Goal: Information Seeking & Learning: Learn about a topic

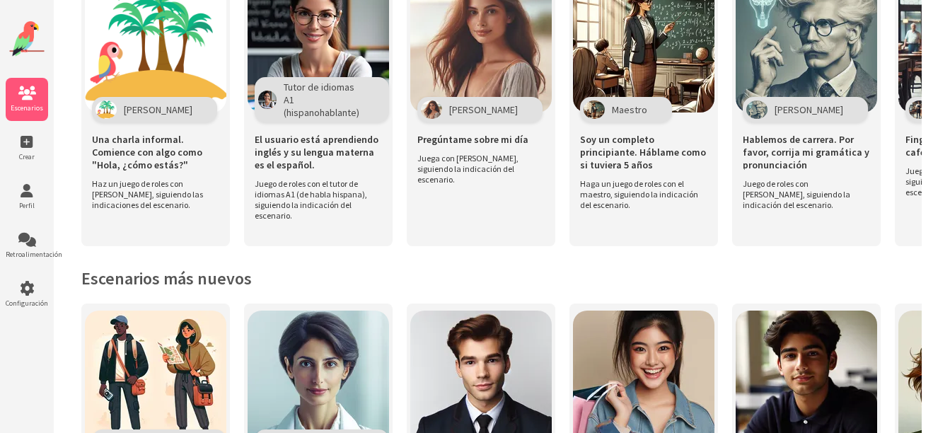
scroll to position [395, 0]
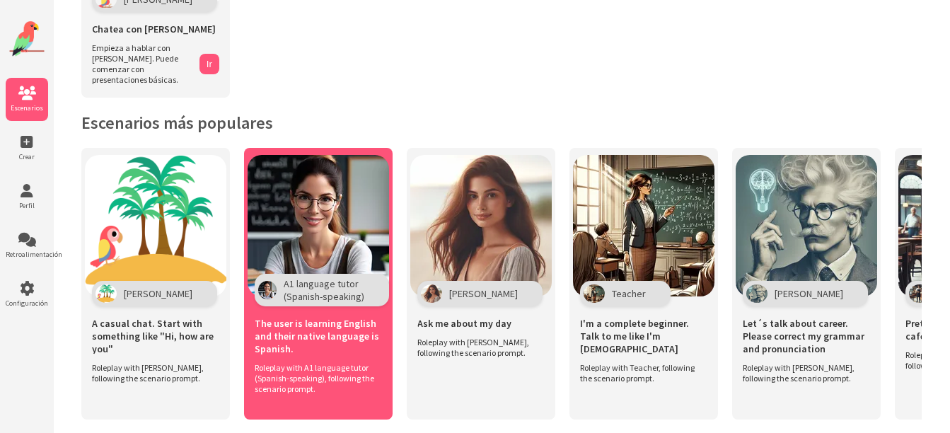
scroll to position [201, 0]
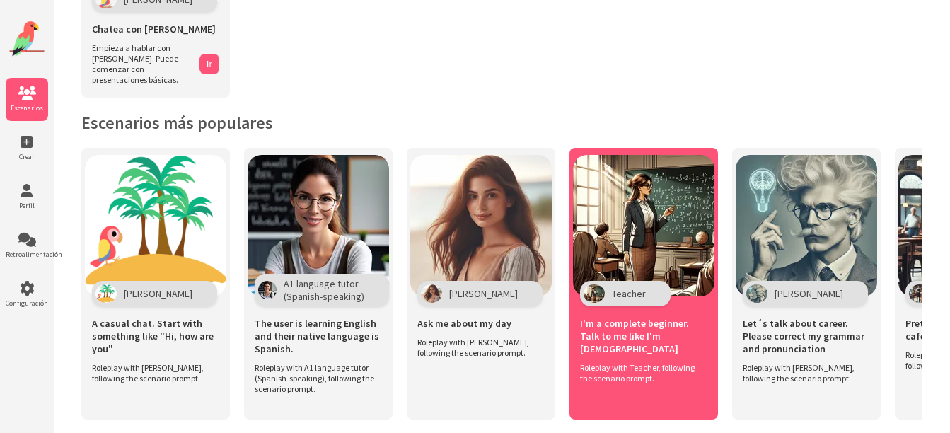
click at [649, 281] on div "Teacher" at bounding box center [625, 293] width 91 height 25
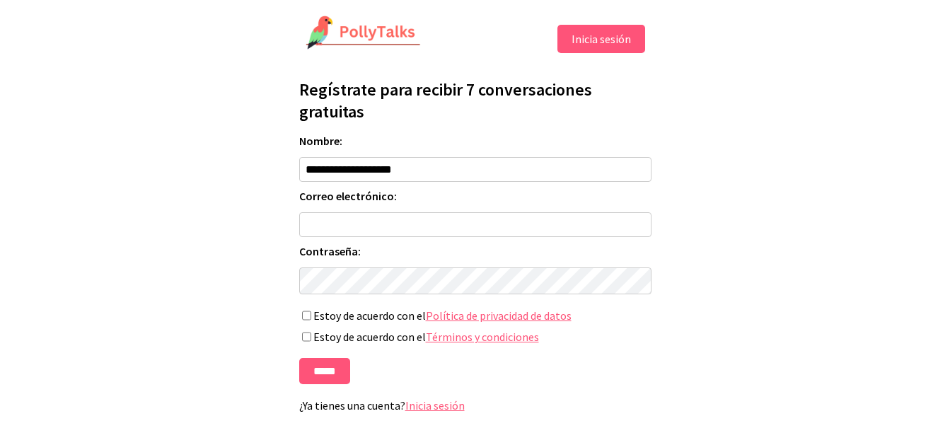
drag, startPoint x: 428, startPoint y: 169, endPoint x: 189, endPoint y: 185, distance: 239.5
click at [189, 185] on html "**********" at bounding box center [475, 219] width 950 height 438
type input "**********"
click at [451, 411] on link "Inicia sesión" at bounding box center [434, 405] width 59 height 14
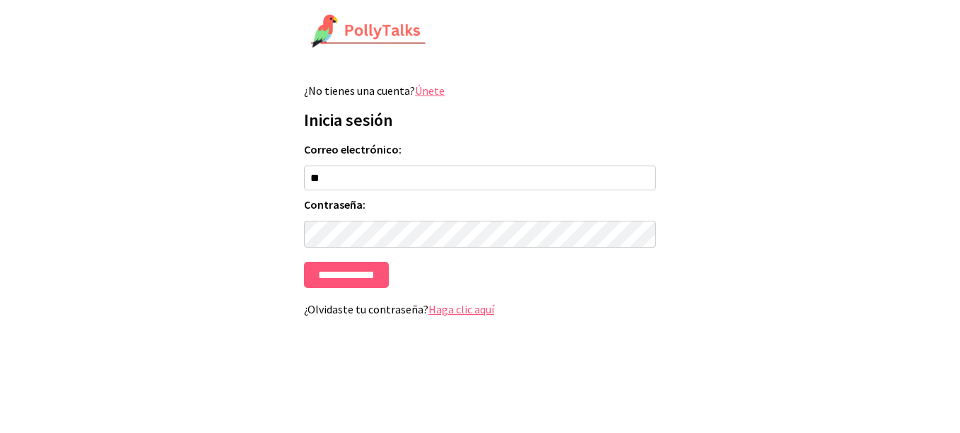
type input "**********"
click at [304, 262] on input "**********" at bounding box center [346, 275] width 85 height 26
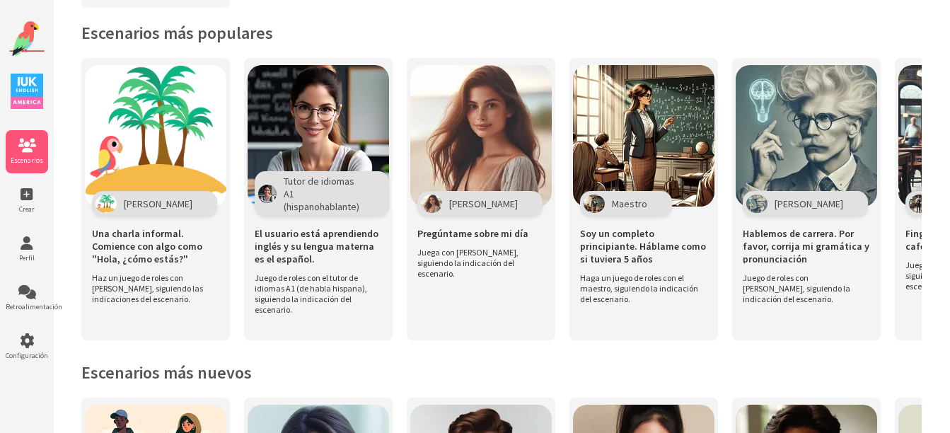
scroll to position [312, 0]
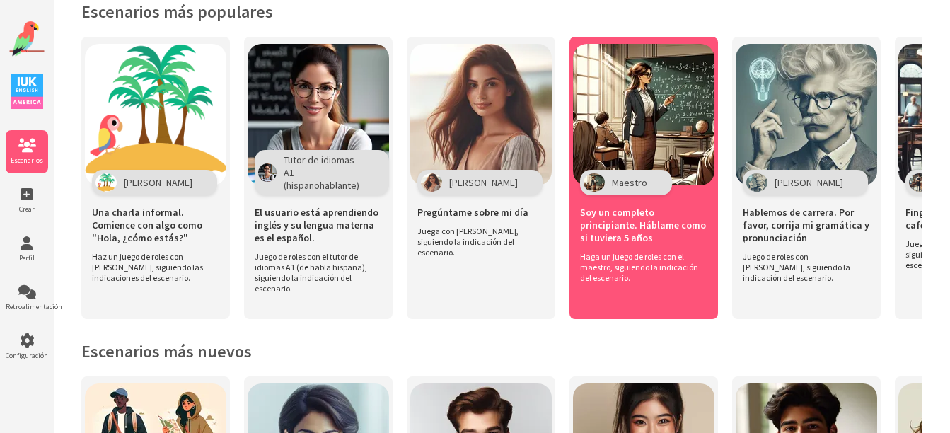
click at [665, 195] on div "Soy un completo principiante. Háblame como si tuviera 5 años" at bounding box center [643, 223] width 127 height 56
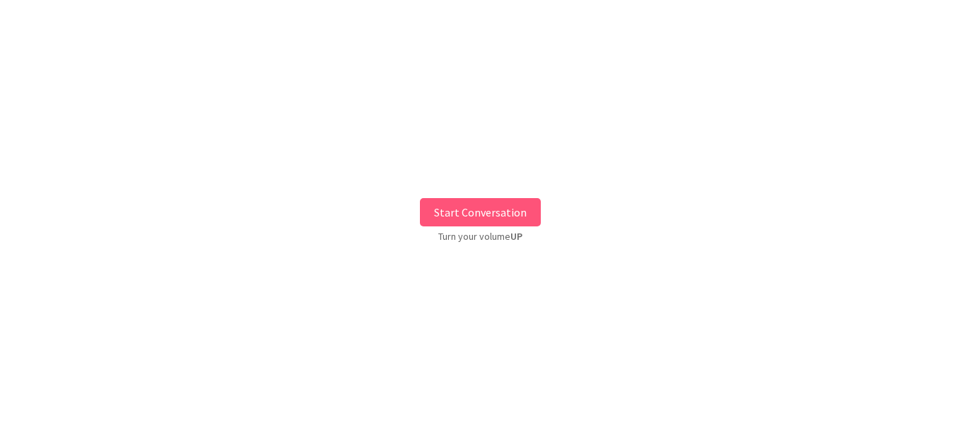
click at [453, 216] on button "Start Conversation" at bounding box center [480, 212] width 121 height 28
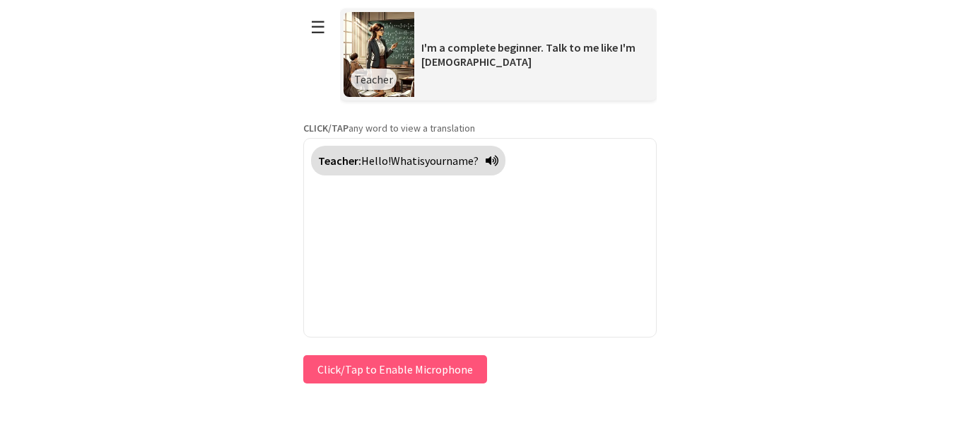
click at [392, 367] on button "Click/Tap to Enable Microphone" at bounding box center [395, 369] width 184 height 28
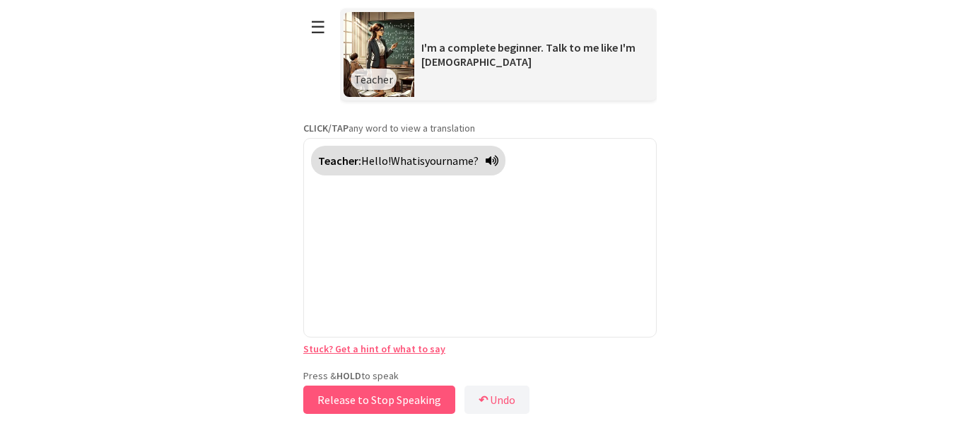
click at [373, 406] on button "Release to Stop Speaking" at bounding box center [379, 399] width 152 height 28
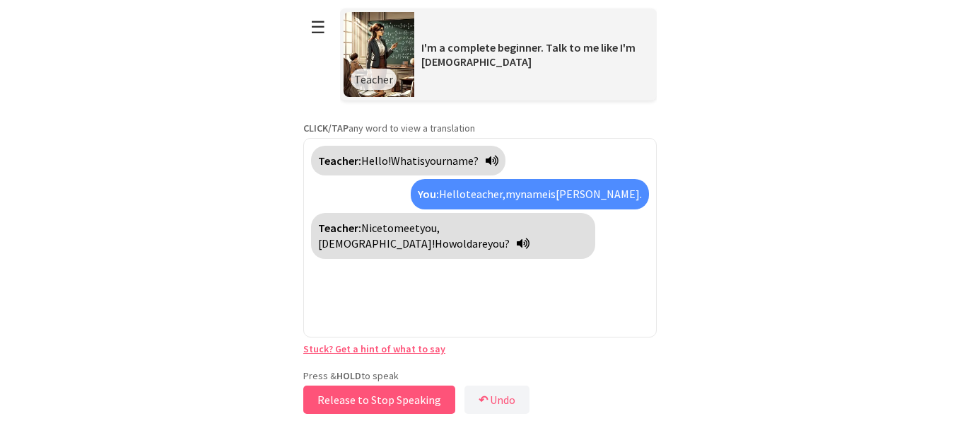
click at [373, 406] on button "Release to Stop Speaking" at bounding box center [379, 399] width 152 height 28
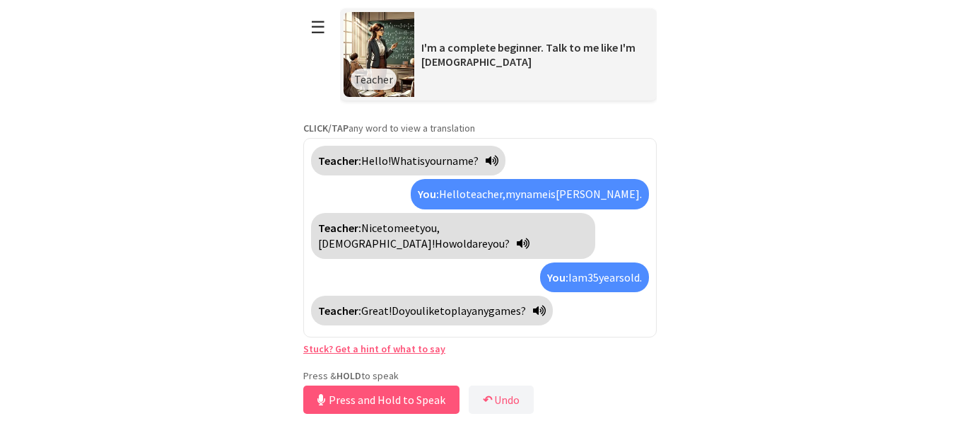
click at [489, 303] on span "any" at bounding box center [480, 310] width 17 height 14
click at [490, 303] on span "cualquier" at bounding box center [494, 310] width 44 height 14
click at [504, 303] on span "cualquier" at bounding box center [494, 310] width 44 height 14
click at [358, 394] on button "Release to Stop Speaking" at bounding box center [379, 399] width 152 height 28
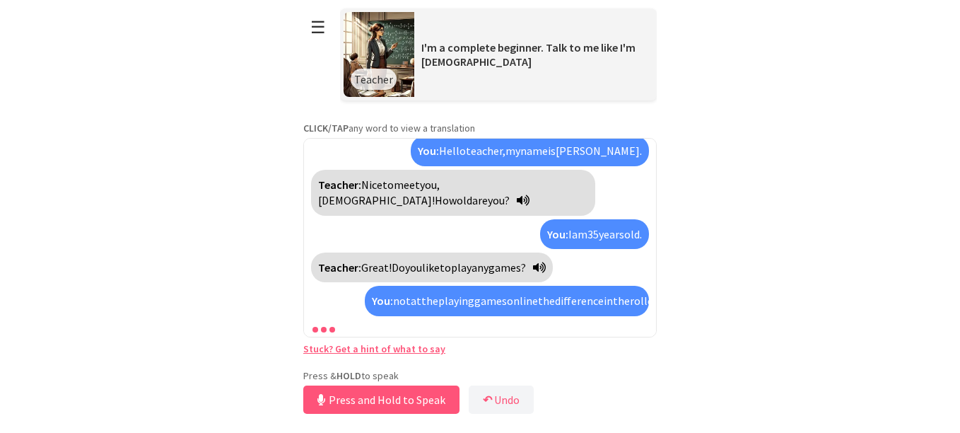
scroll to position [107, 0]
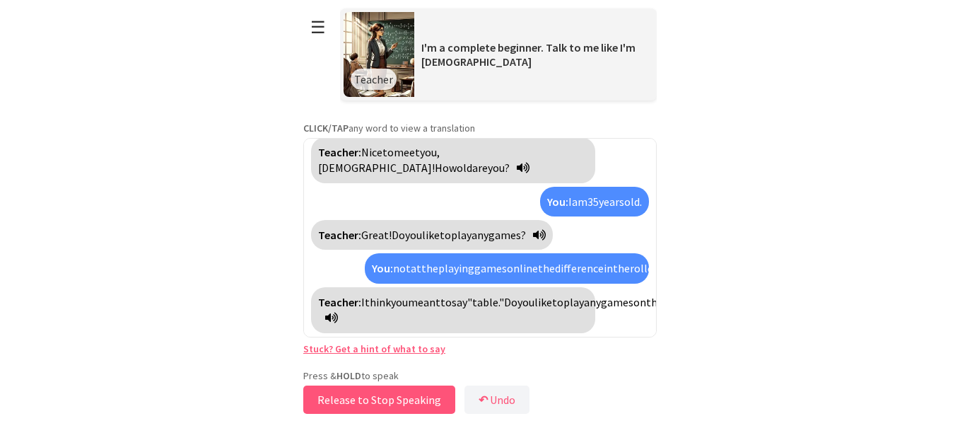
click at [358, 394] on button "Release to Stop Speaking" at bounding box center [379, 399] width 152 height 28
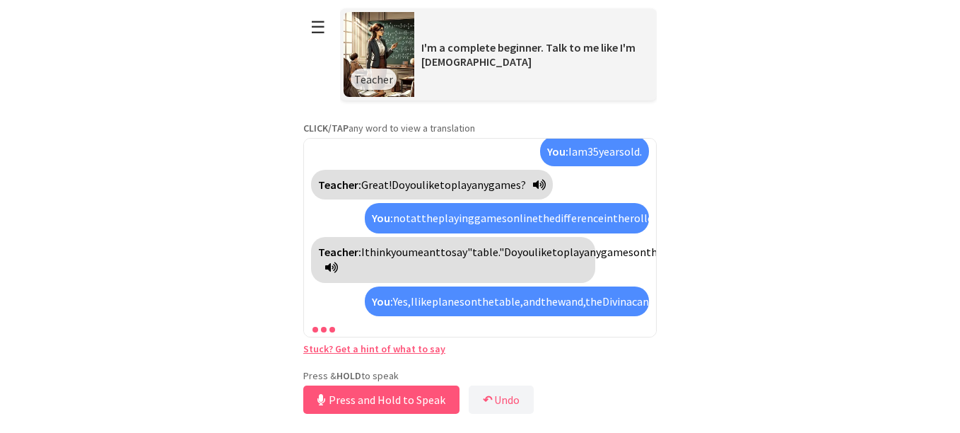
scroll to position [206, 0]
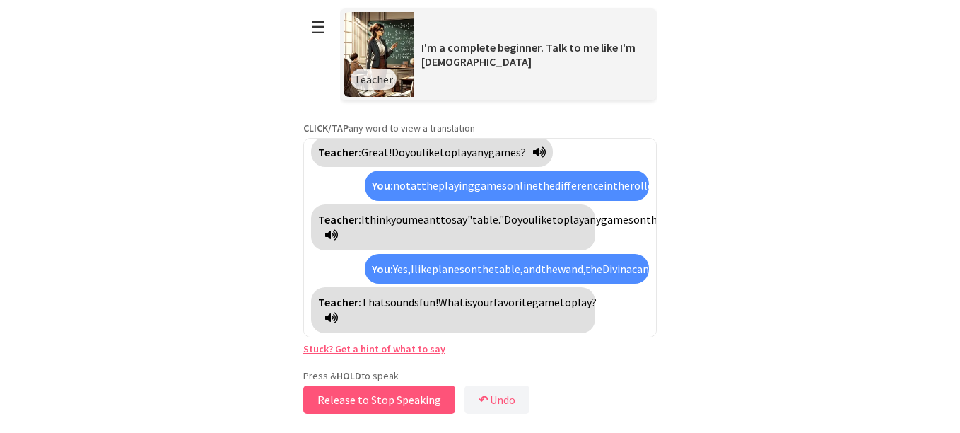
click at [358, 394] on button "Release to Stop Speaking" at bounding box center [379, 399] width 152 height 28
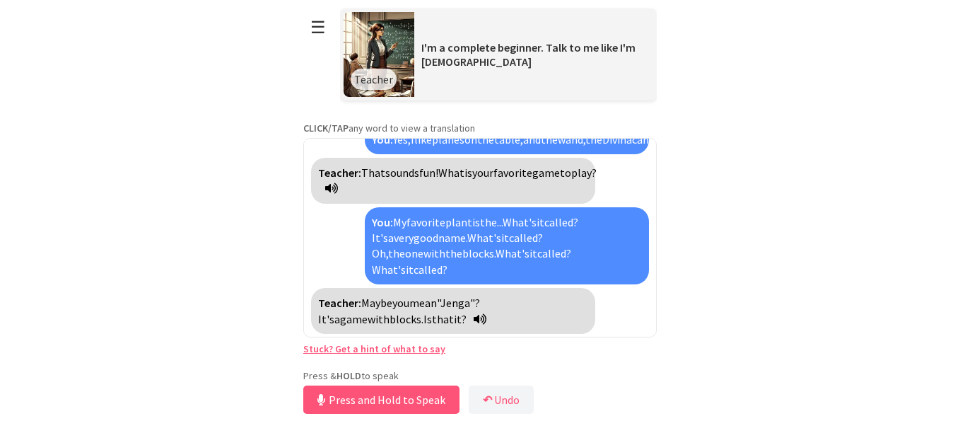
scroll to position [320, 0]
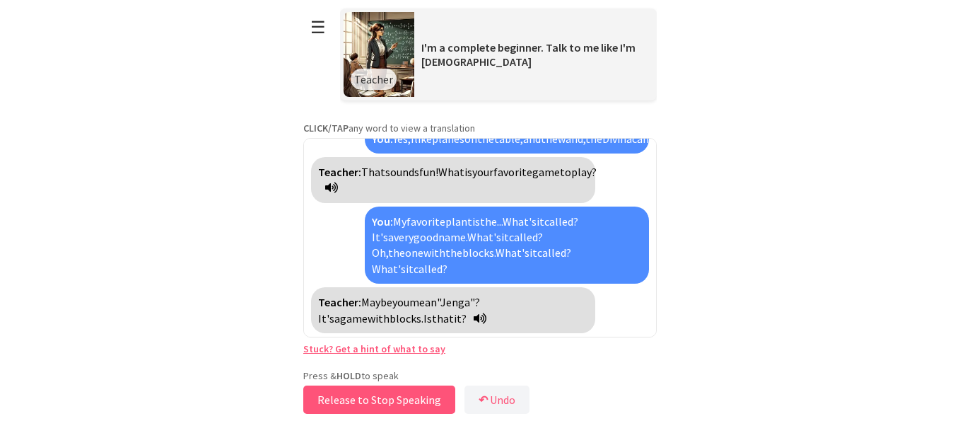
click at [358, 394] on button "Release to Stop Speaking" at bounding box center [379, 399] width 152 height 28
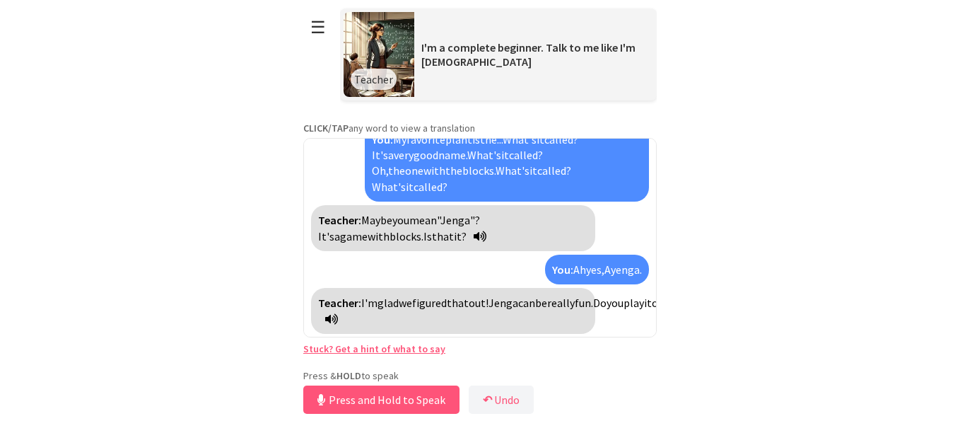
scroll to position [403, 0]
click at [358, 394] on button "Release to Stop Speaking" at bounding box center [379, 399] width 152 height 28
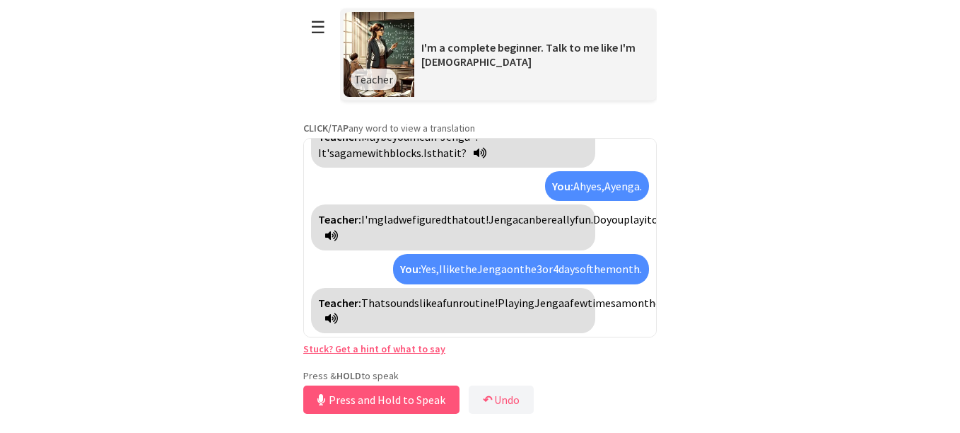
scroll to position [518, 0]
click at [358, 394] on button "Release to Stop Speaking" at bounding box center [379, 399] width 152 height 28
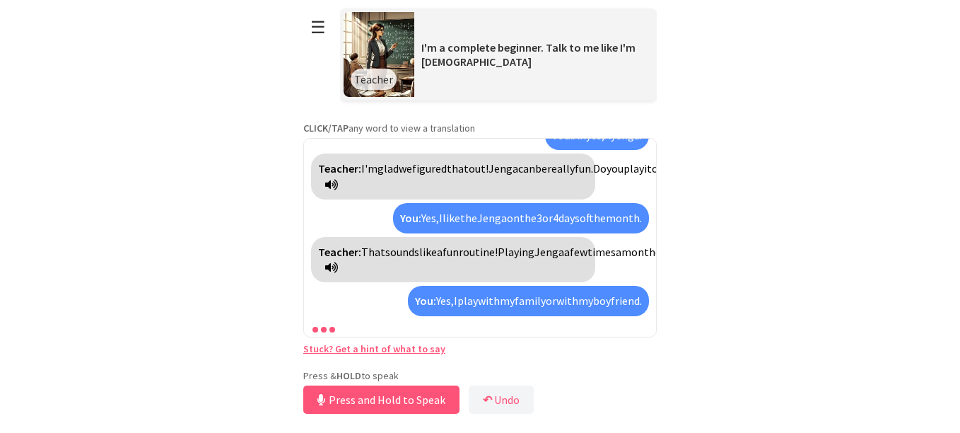
scroll to position [617, 0]
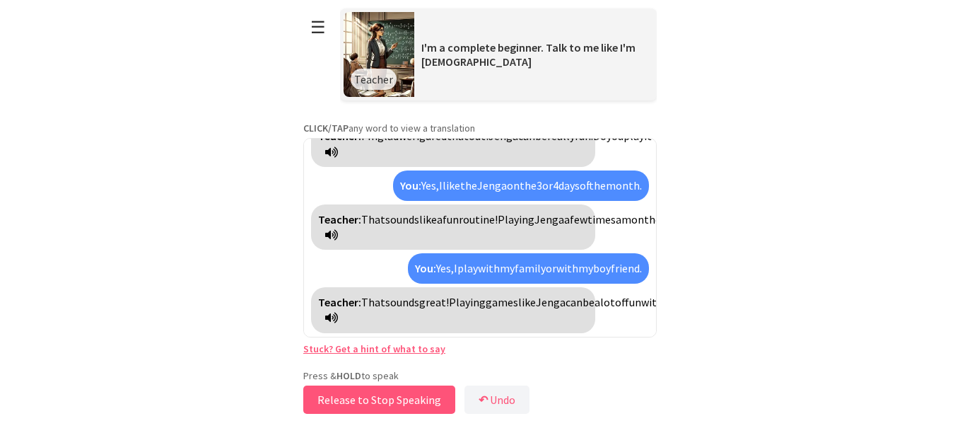
click at [358, 394] on button "Release to Stop Speaking" at bounding box center [379, 399] width 152 height 28
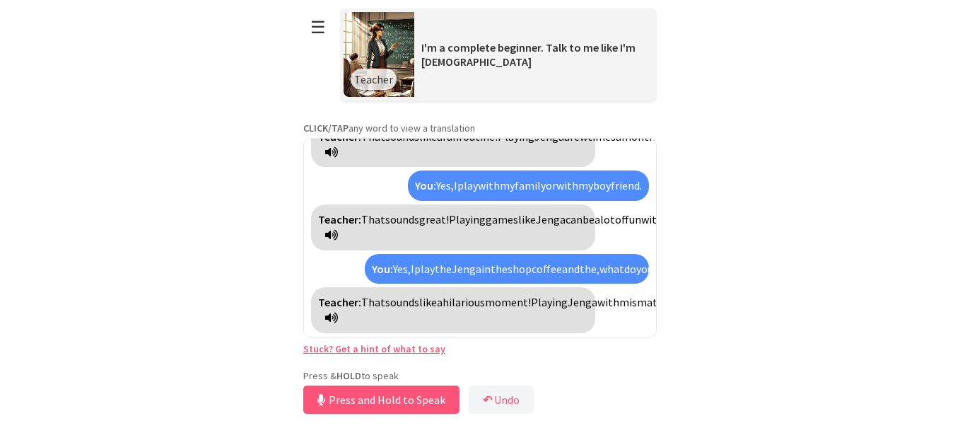
scroll to position [794, 0]
click at [391, 399] on button "Release to Stop Speaking" at bounding box center [379, 399] width 152 height 28
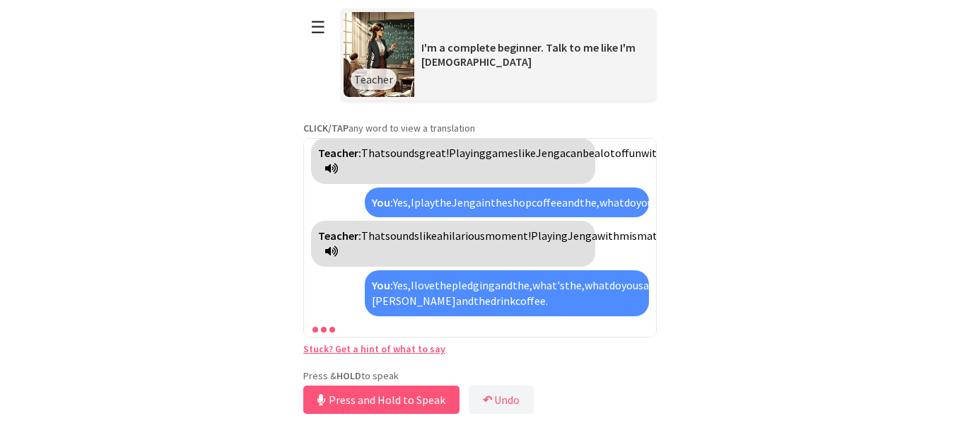
scroll to position [941, 0]
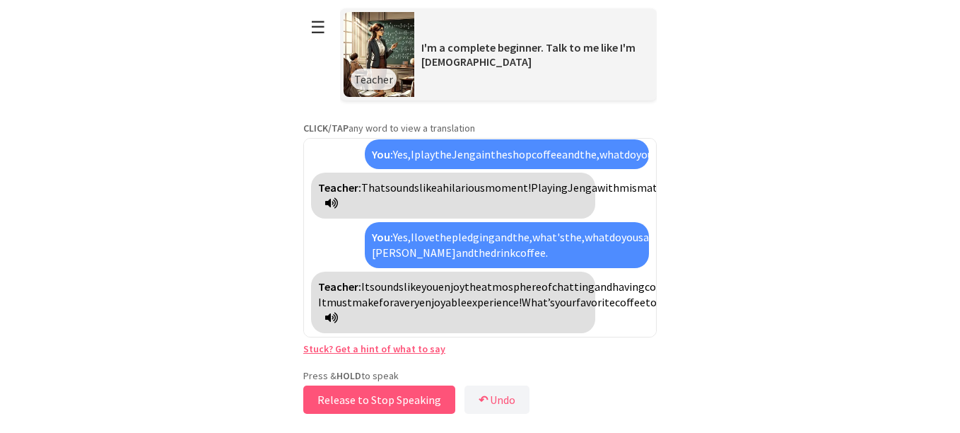
click at [391, 399] on button "Release to Stop Speaking" at bounding box center [379, 399] width 152 height 28
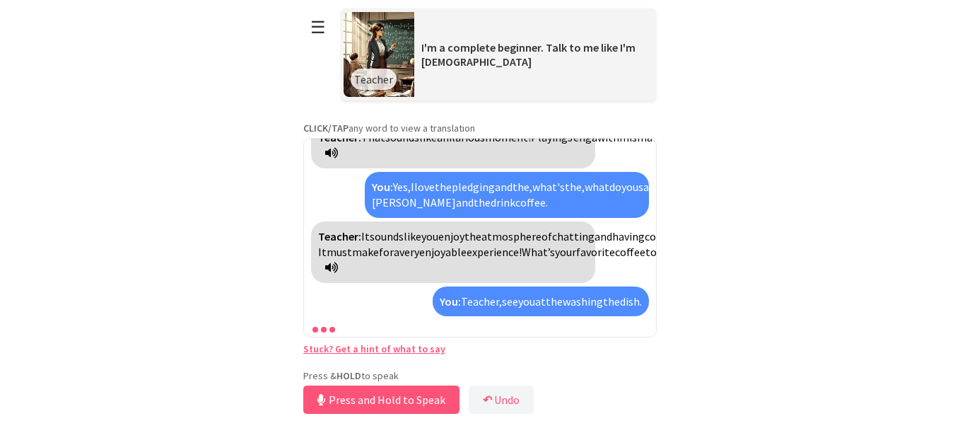
scroll to position [1071, 0]
